Goal: Navigation & Orientation: Go to known website

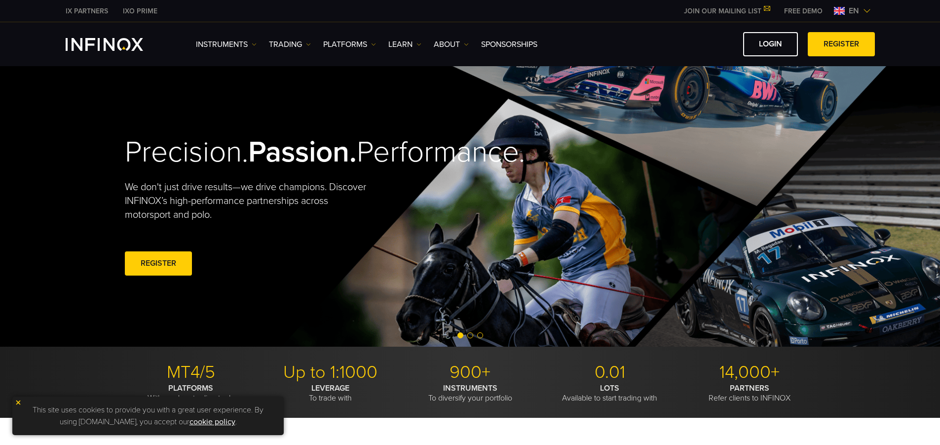
click at [853, 11] on span "en" at bounding box center [854, 11] width 18 height 12
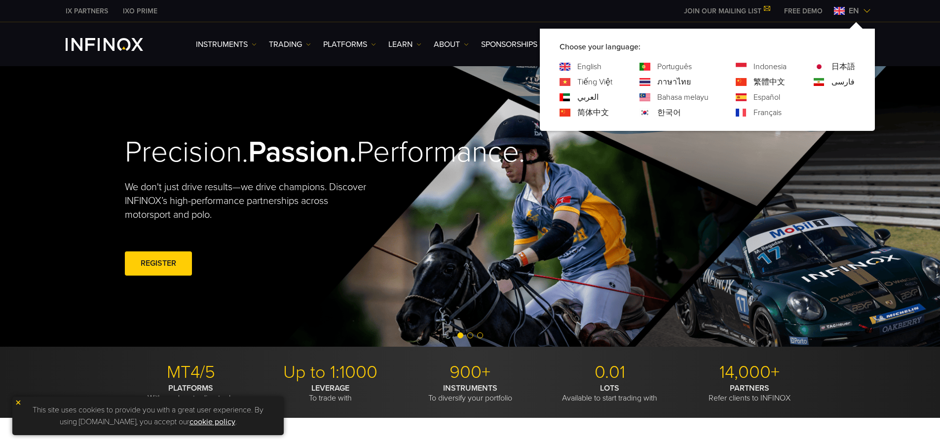
click at [667, 111] on link "한국어" at bounding box center [669, 113] width 24 height 12
